Goal: Task Accomplishment & Management: Use online tool/utility

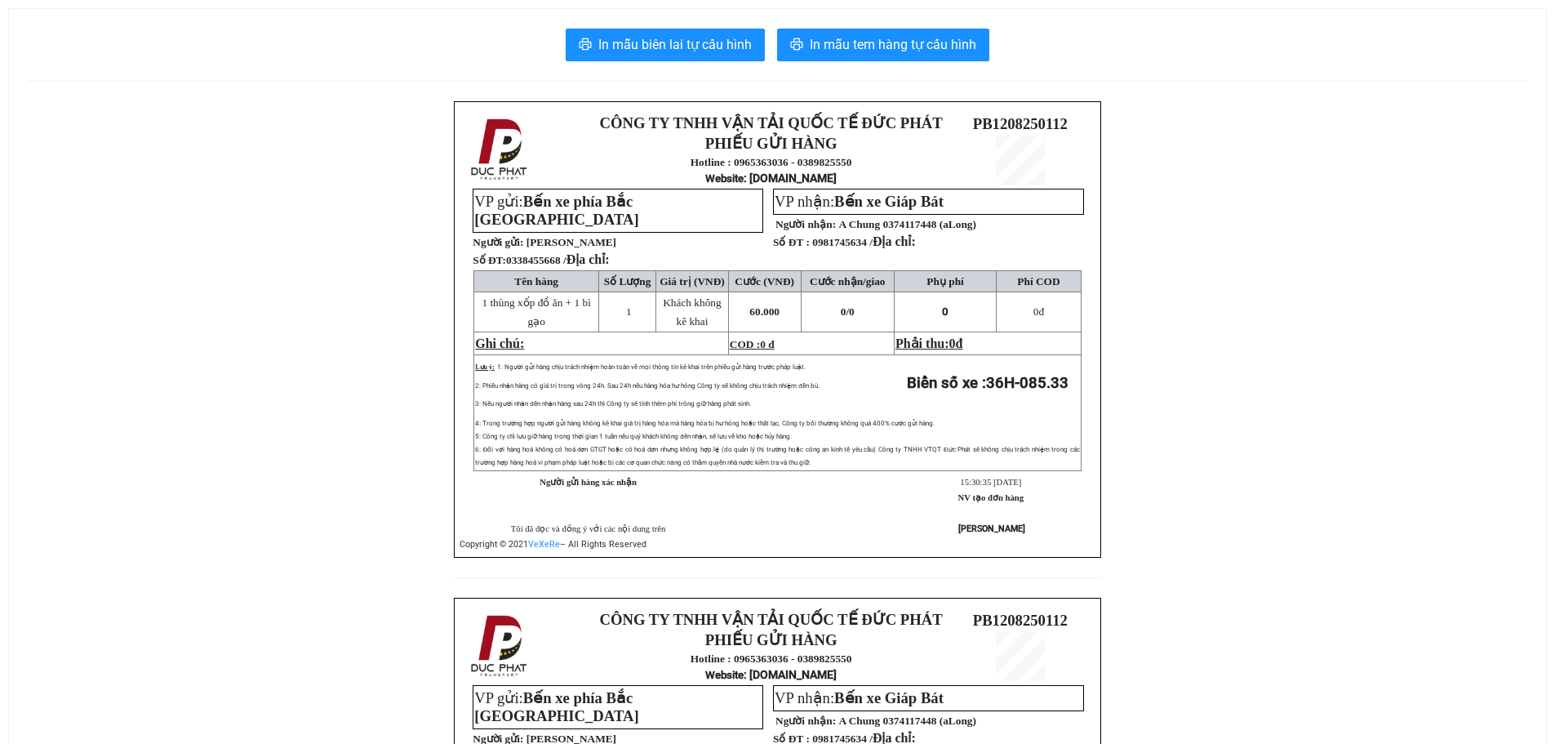
drag, startPoint x: 189, startPoint y: 452, endPoint x: 300, endPoint y: 397, distance: 124.5
click at [189, 452] on div "CÔNG TY TNHH VẬN TẢI QUỐC TẾ ĐỨC PHÁT PHIẾU GỬI HÀNG Hotline : 0965363036 - 038…" at bounding box center [778, 597] width 1498 height 992
copy span "0981745634"
drag, startPoint x: 813, startPoint y: 240, endPoint x: 873, endPoint y: 249, distance: 61.1
click at [873, 248] on span "Số ĐT : 0981745634 / Địa chỉ:" at bounding box center [844, 242] width 143 height 12
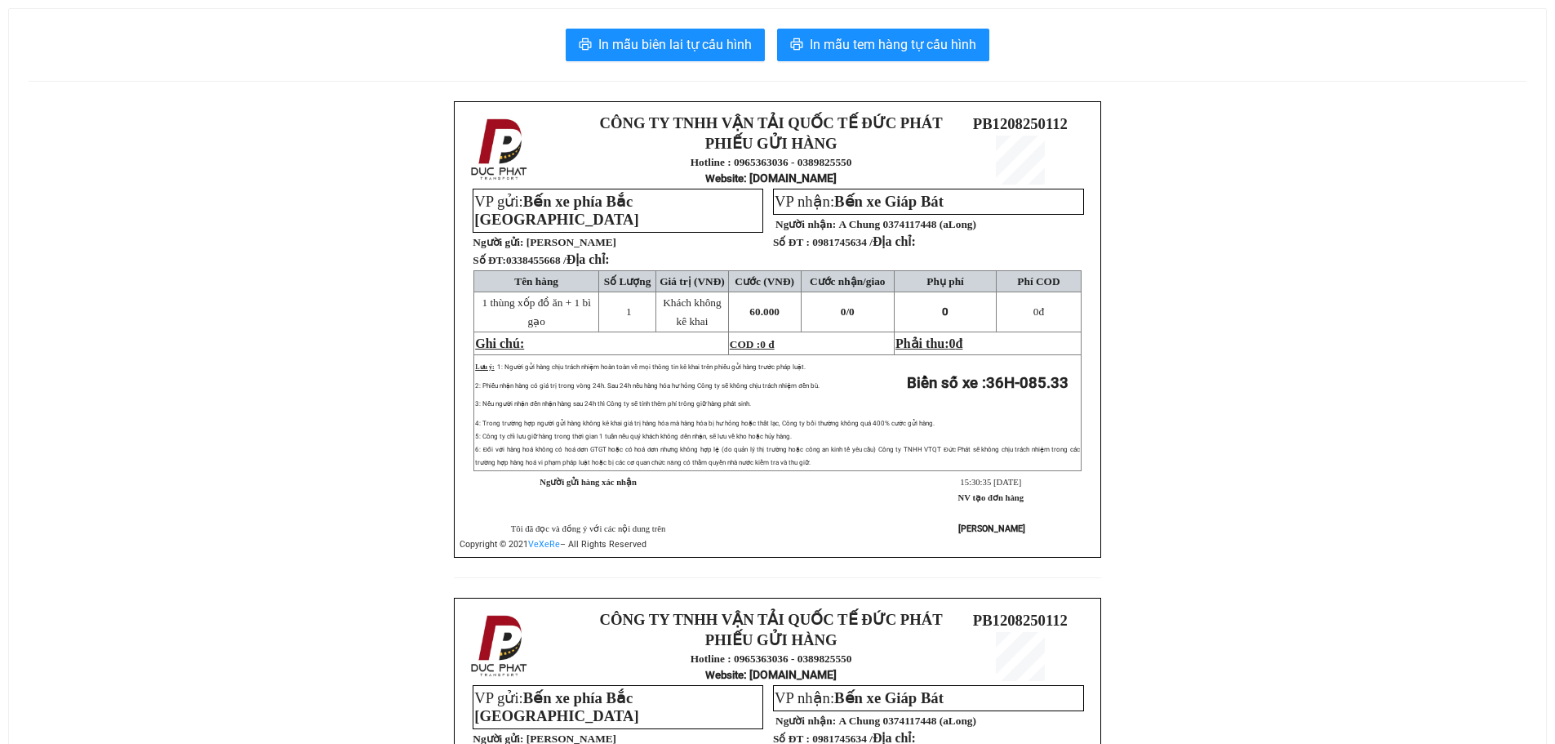
click at [363, 410] on div "CÔNG TY TNHH VẬN TẢI QUỐC TẾ ĐỨC PHÁT PHIẾU GỬI HÀNG Hotline : 0965363036 - 038…" at bounding box center [778, 597] width 1498 height 992
click at [258, 499] on div "CÔNG TY TNHH VẬN TẢI QUỐC TẾ ĐỨC PHÁT PHIẾU GỬI HÀNG Hotline : 0965363036 - 038…" at bounding box center [778, 597] width 1498 height 992
click at [646, 41] on span "In mẫu biên lai tự cấu hình" at bounding box center [674, 44] width 153 height 20
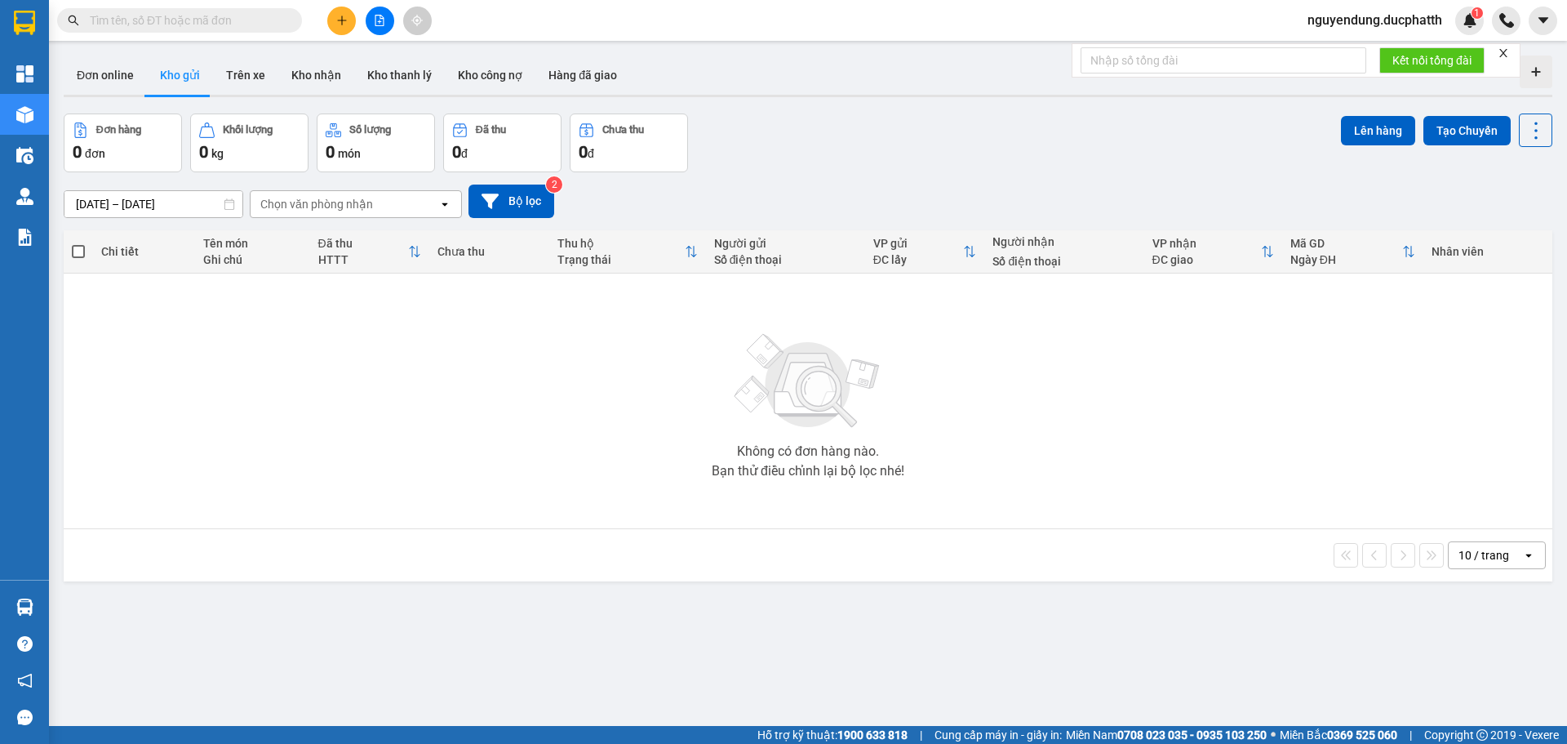
click at [380, 11] on button at bounding box center [380, 21] width 29 height 29
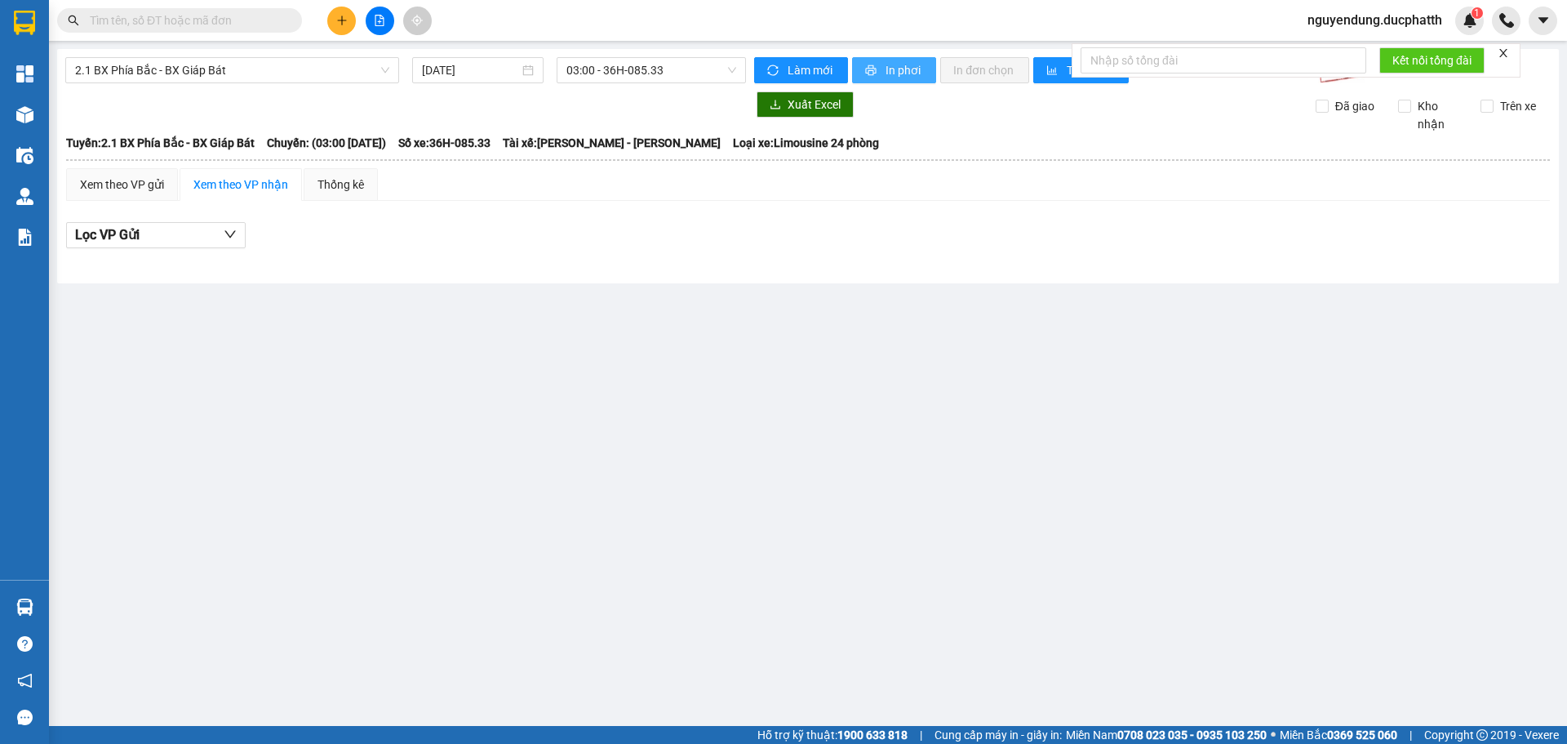
click at [895, 68] on span "In phơi" at bounding box center [905, 70] width 38 height 18
click at [655, 76] on span "03:00 - 36H-085.33" at bounding box center [651, 70] width 170 height 24
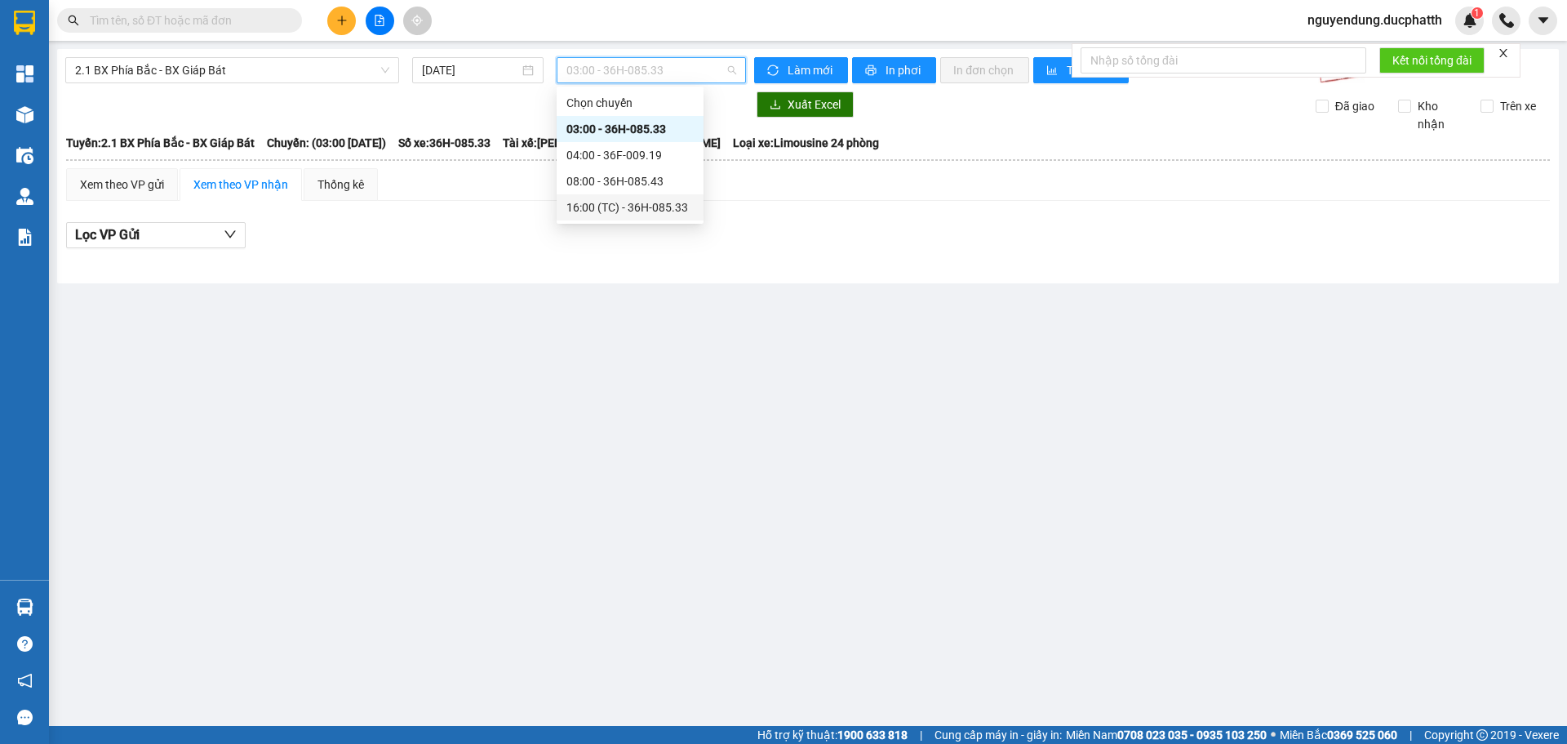
click at [599, 212] on div "16:00 (TC) - 36H-085.33" at bounding box center [629, 207] width 127 height 18
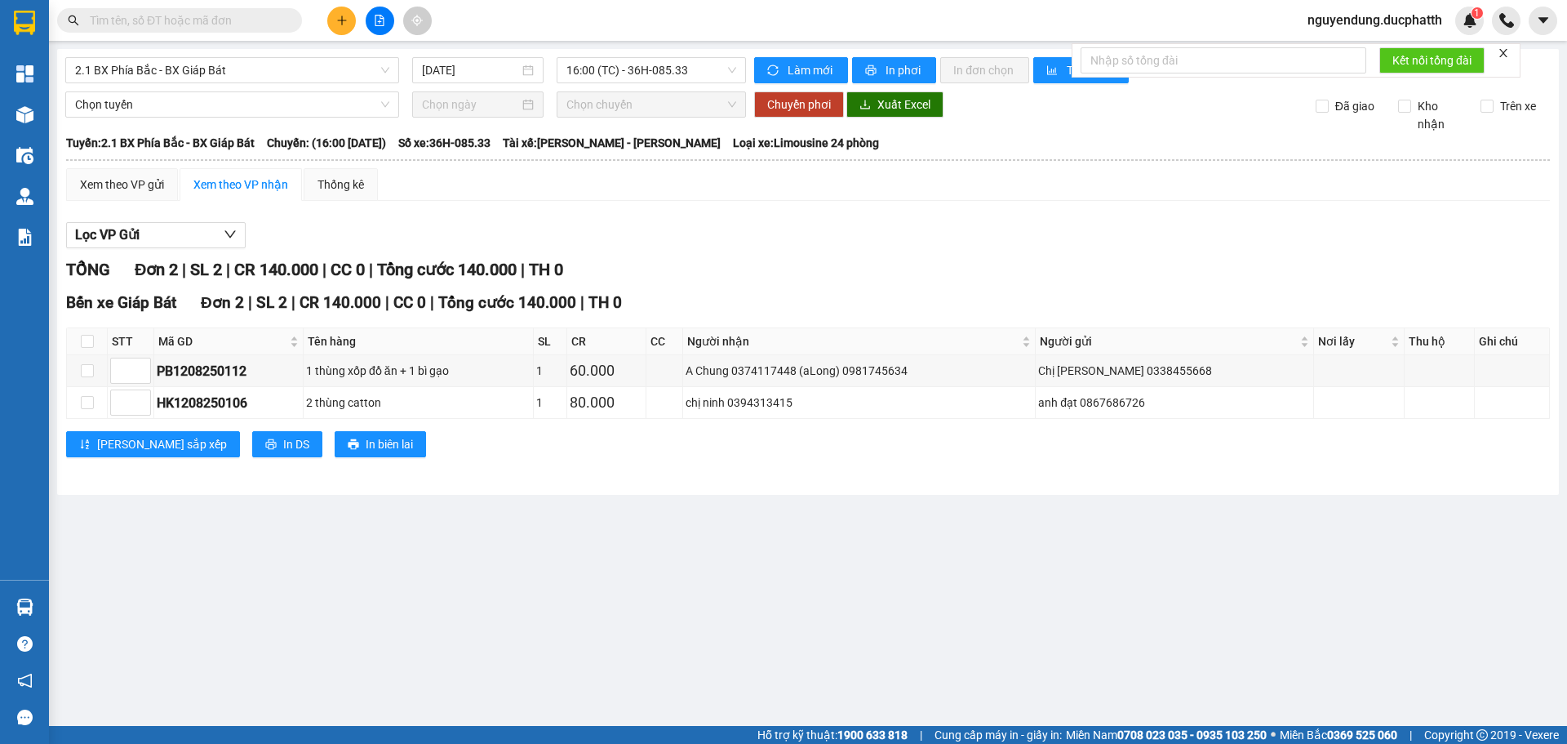
drag, startPoint x: 866, startPoint y: 48, endPoint x: 871, endPoint y: 55, distance: 8.8
click at [866, 50] on main "2.1 BX Phía Bắc - BX Giáp Bát 12/08/2025 16:00 (TC) - 36H-085.33 Làm mới In phơ…" at bounding box center [783, 363] width 1567 height 726
click at [871, 55] on div "2.1 BX Phía Bắc - BX Giáp Bát 12/08/2025 16:00 (TC) - 36H-085.33 Làm mới In phơ…" at bounding box center [808, 272] width 1502 height 446
click at [871, 58] on button "In phơi" at bounding box center [894, 70] width 84 height 26
